Goal: Task Accomplishment & Management: Complete application form

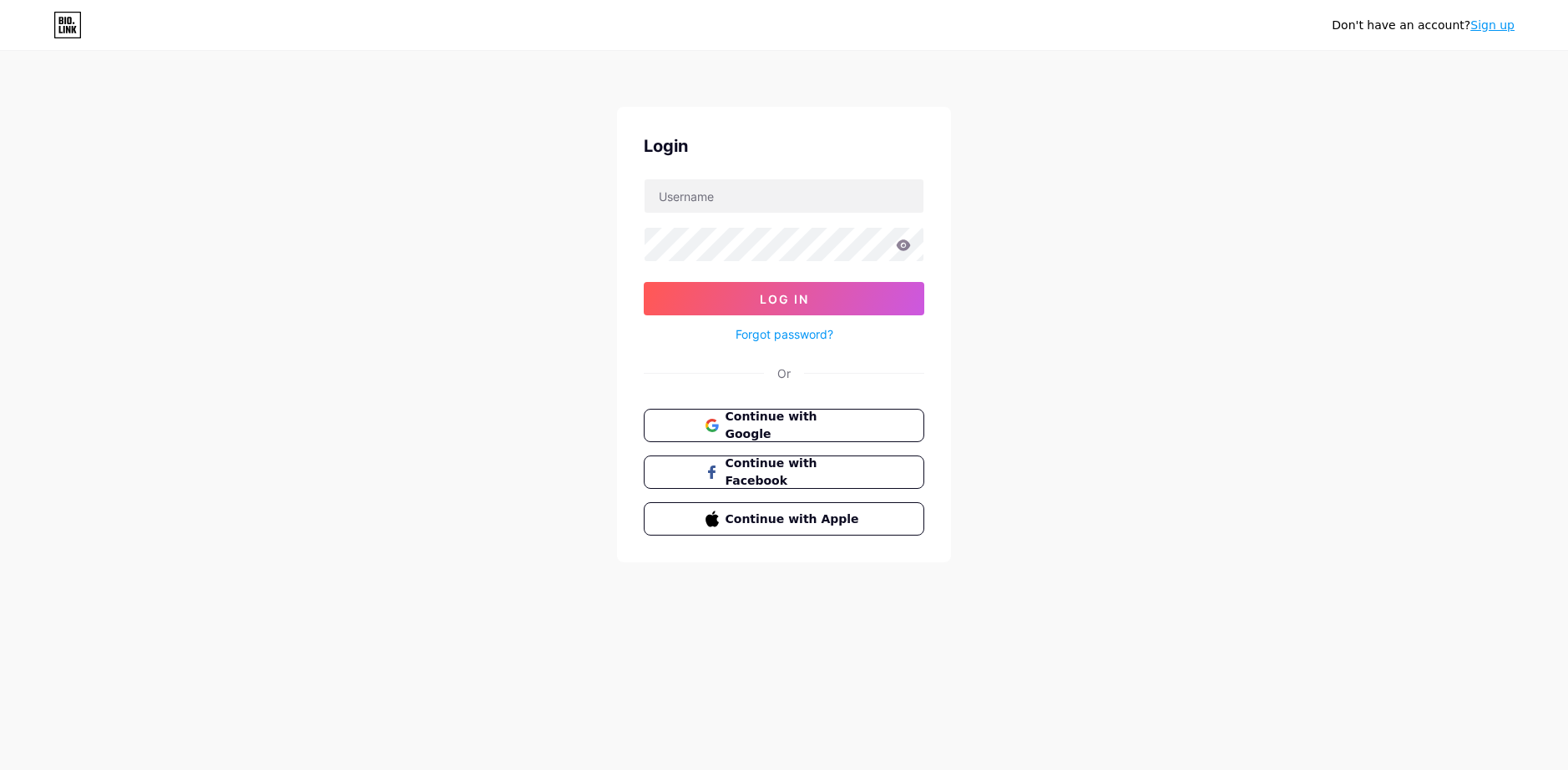
click at [742, 406] on div "Login Log In Forgot password? Or Continue with Google Continue with Facebook Co…" at bounding box center [784, 334] width 334 height 456
click at [743, 424] on span "Continue with Google" at bounding box center [793, 426] width 139 height 36
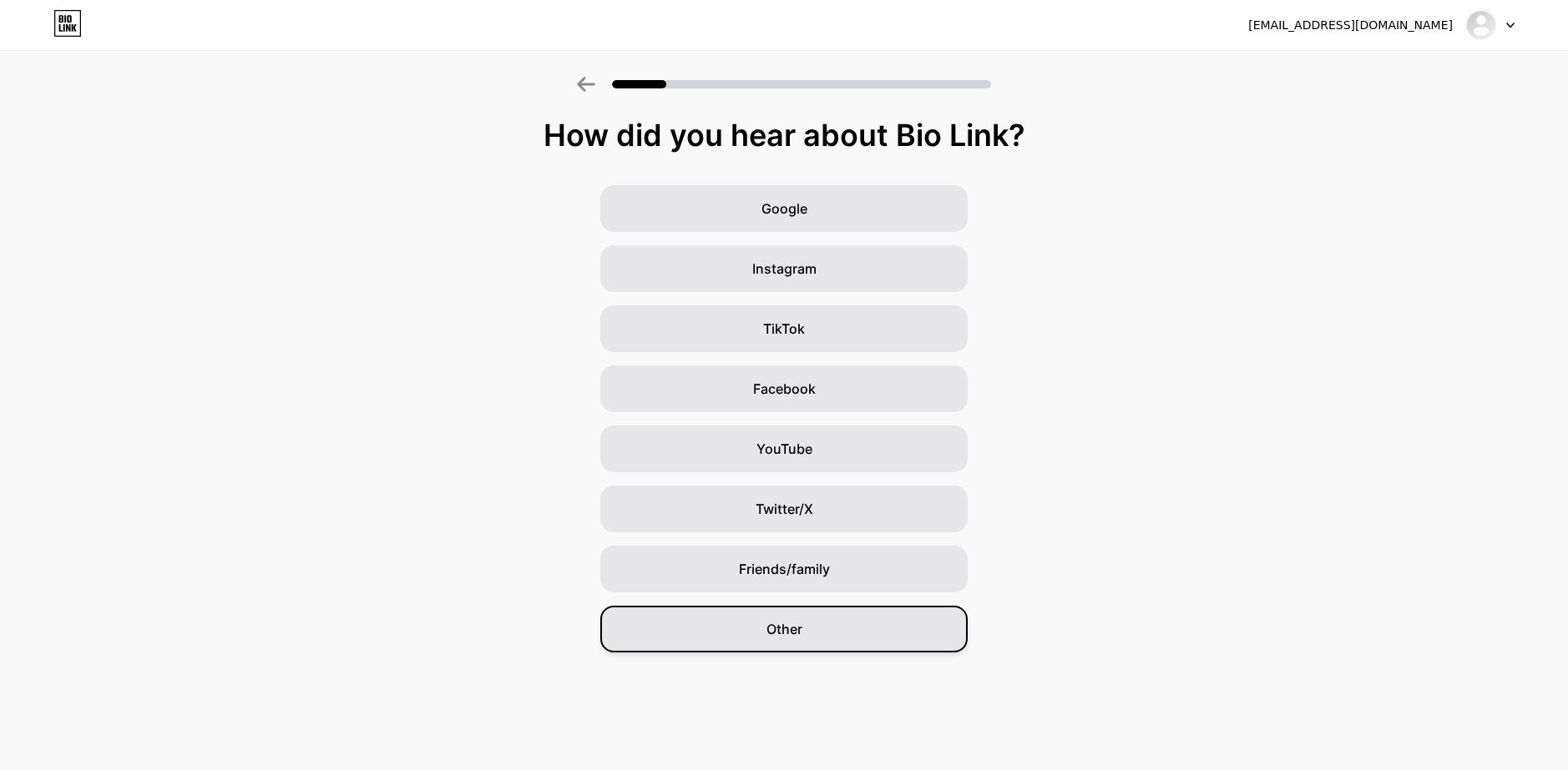
click at [833, 621] on div "Other" at bounding box center [784, 629] width 368 height 47
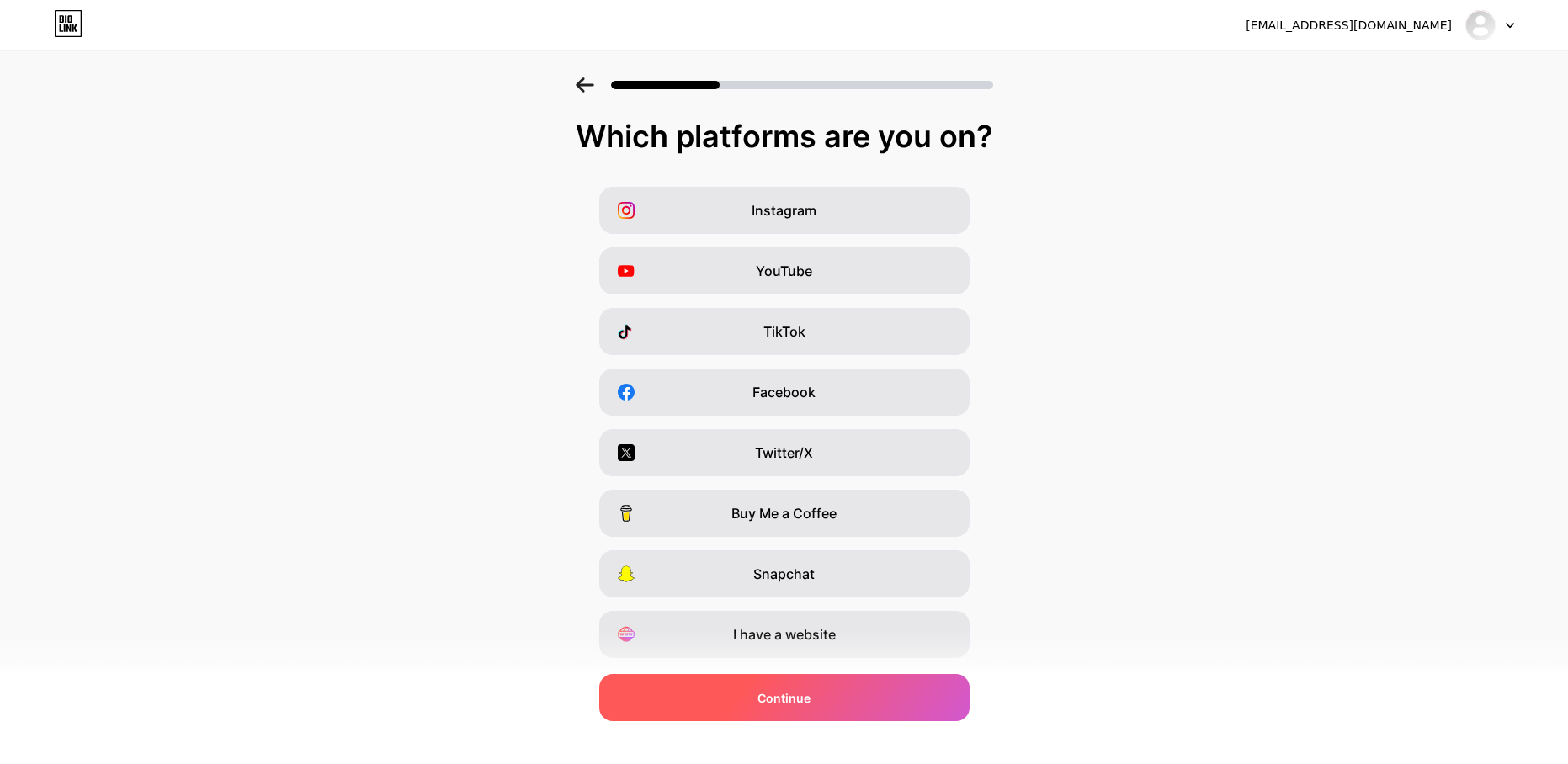
click at [820, 706] on div "Continue" at bounding box center [784, 698] width 371 height 47
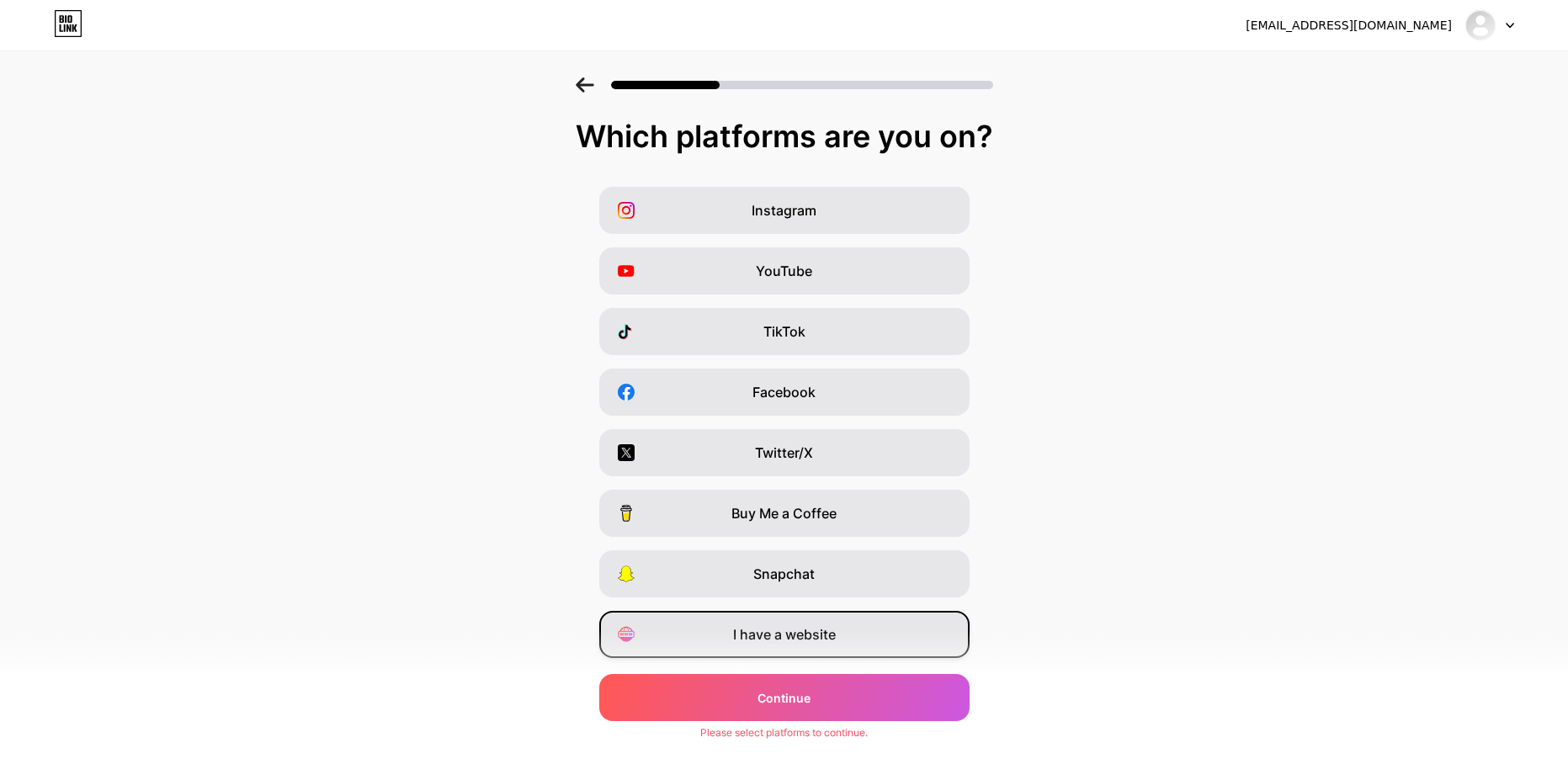
click at [807, 650] on div "I have a website" at bounding box center [784, 634] width 371 height 47
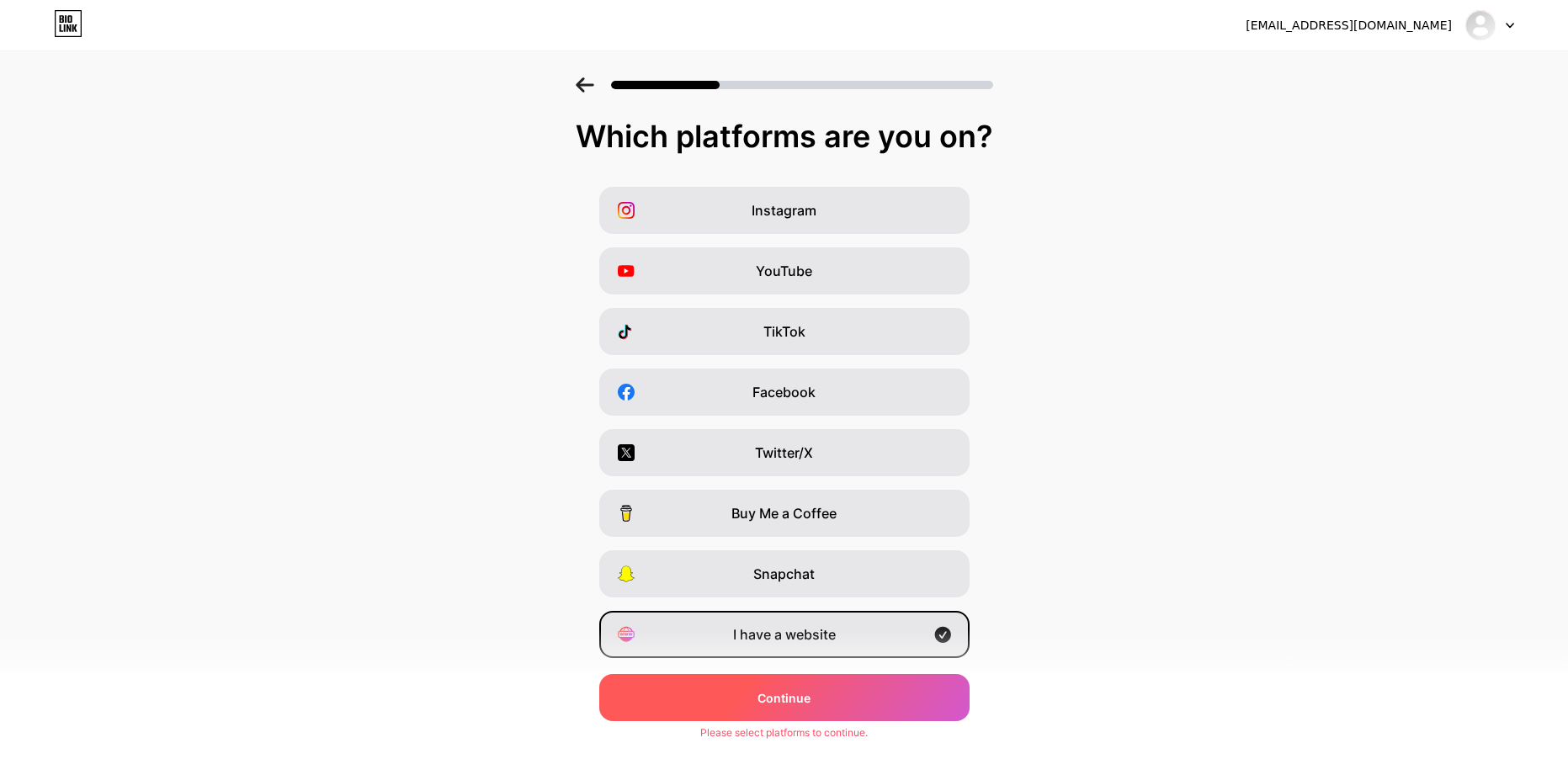
click at [807, 679] on div "Continue" at bounding box center [784, 698] width 371 height 47
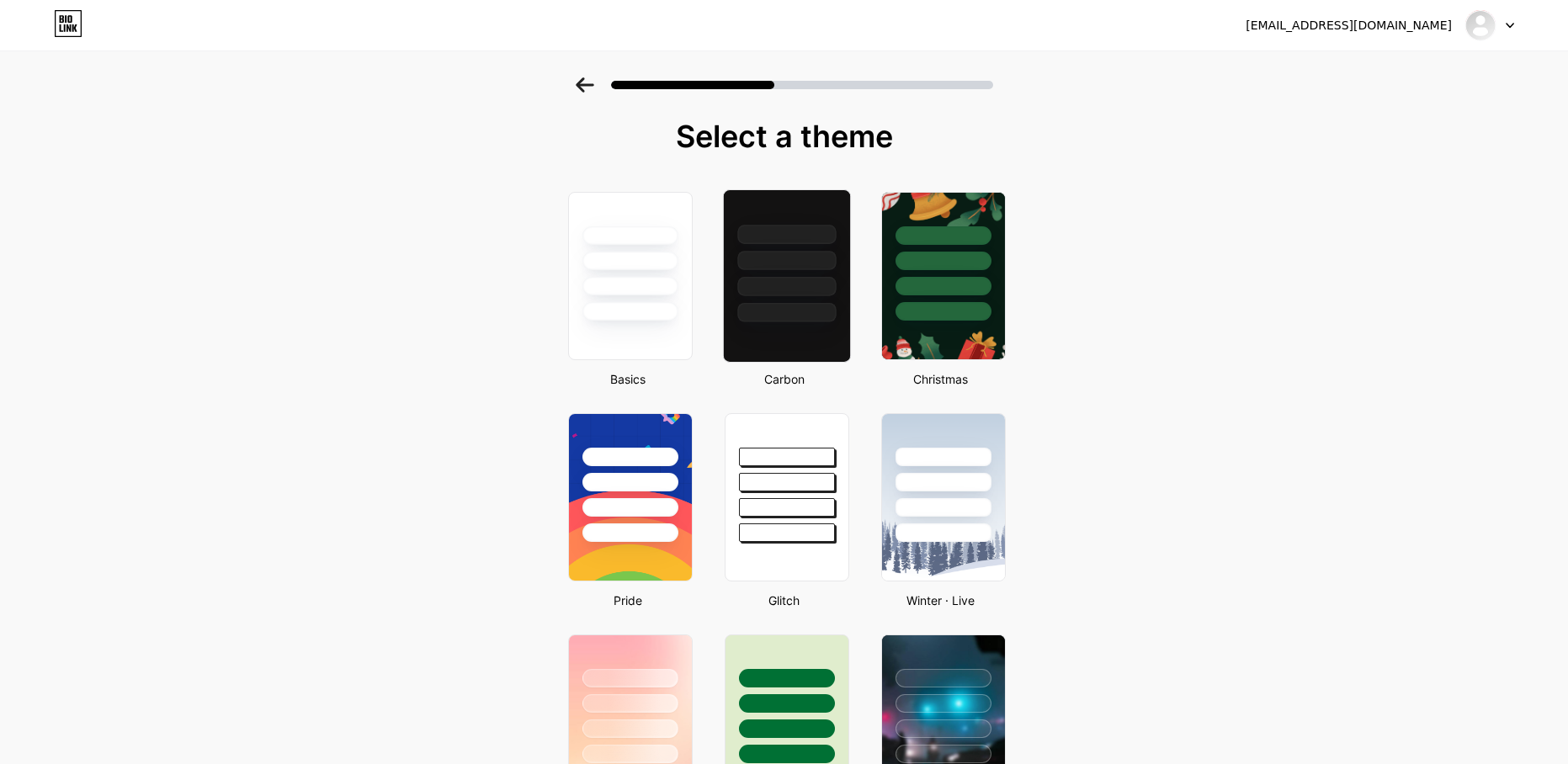
click at [812, 330] on div at bounding box center [785, 276] width 128 height 174
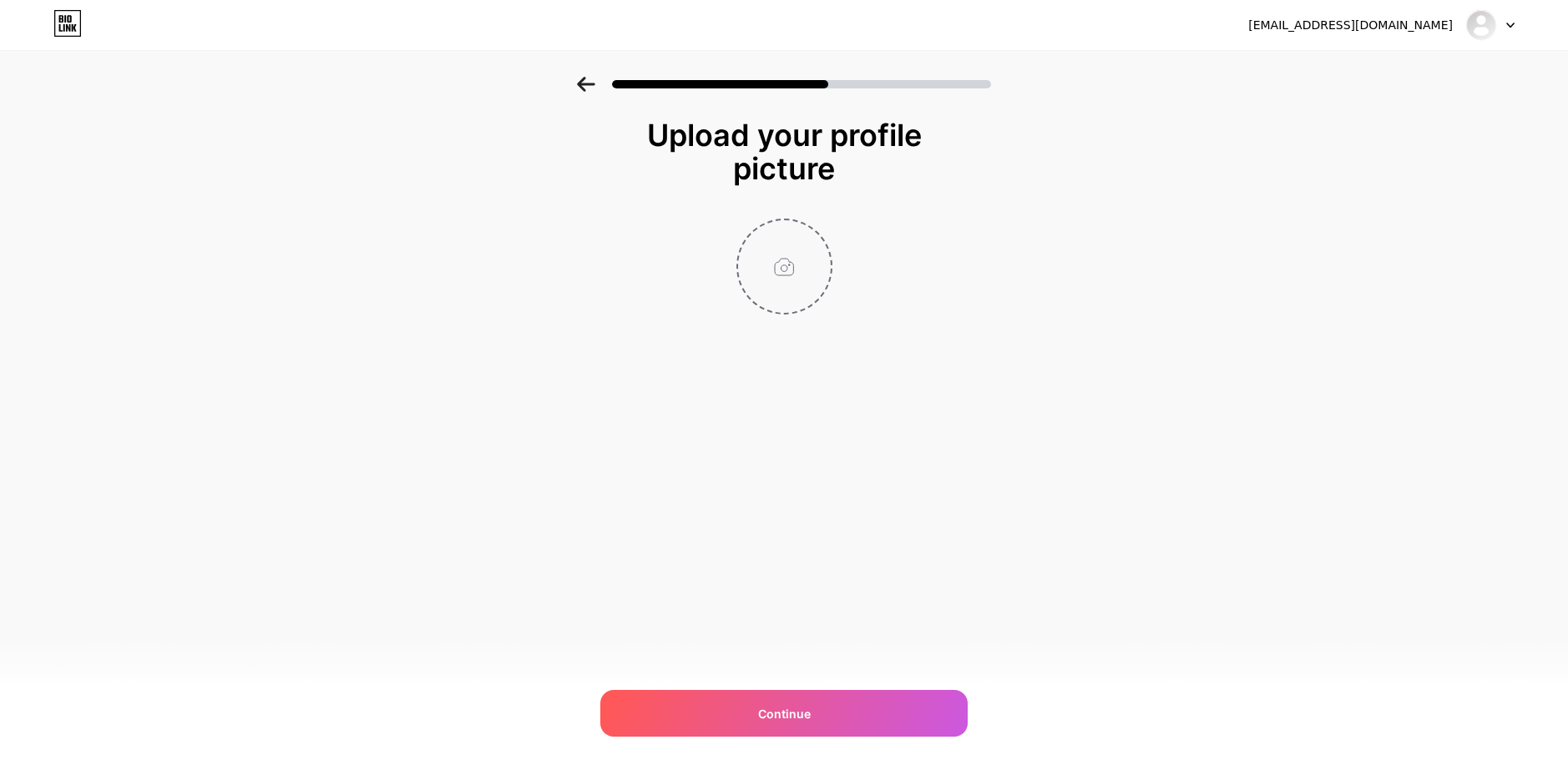
click at [773, 265] on input "file" at bounding box center [784, 266] width 92 height 92
type input "C:\fakepath\BKdetailz.png"
click at [812, 237] on icon at bounding box center [822, 231] width 20 height 20
click at [786, 268] on input "file" at bounding box center [784, 266] width 92 height 92
type input "C:\fakepath\bkdetailz logo.png"
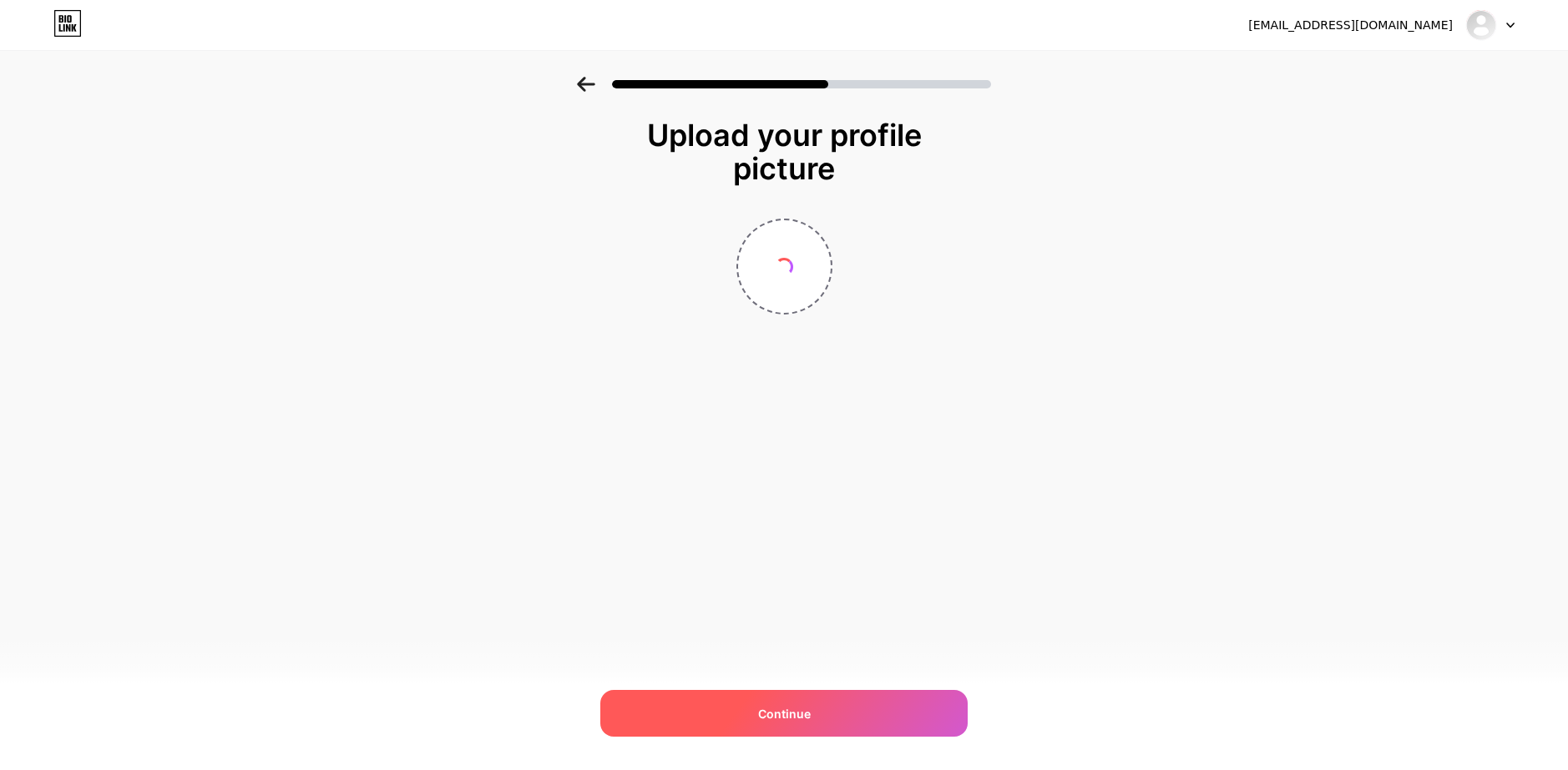
click at [909, 713] on div "Continue" at bounding box center [784, 713] width 368 height 47
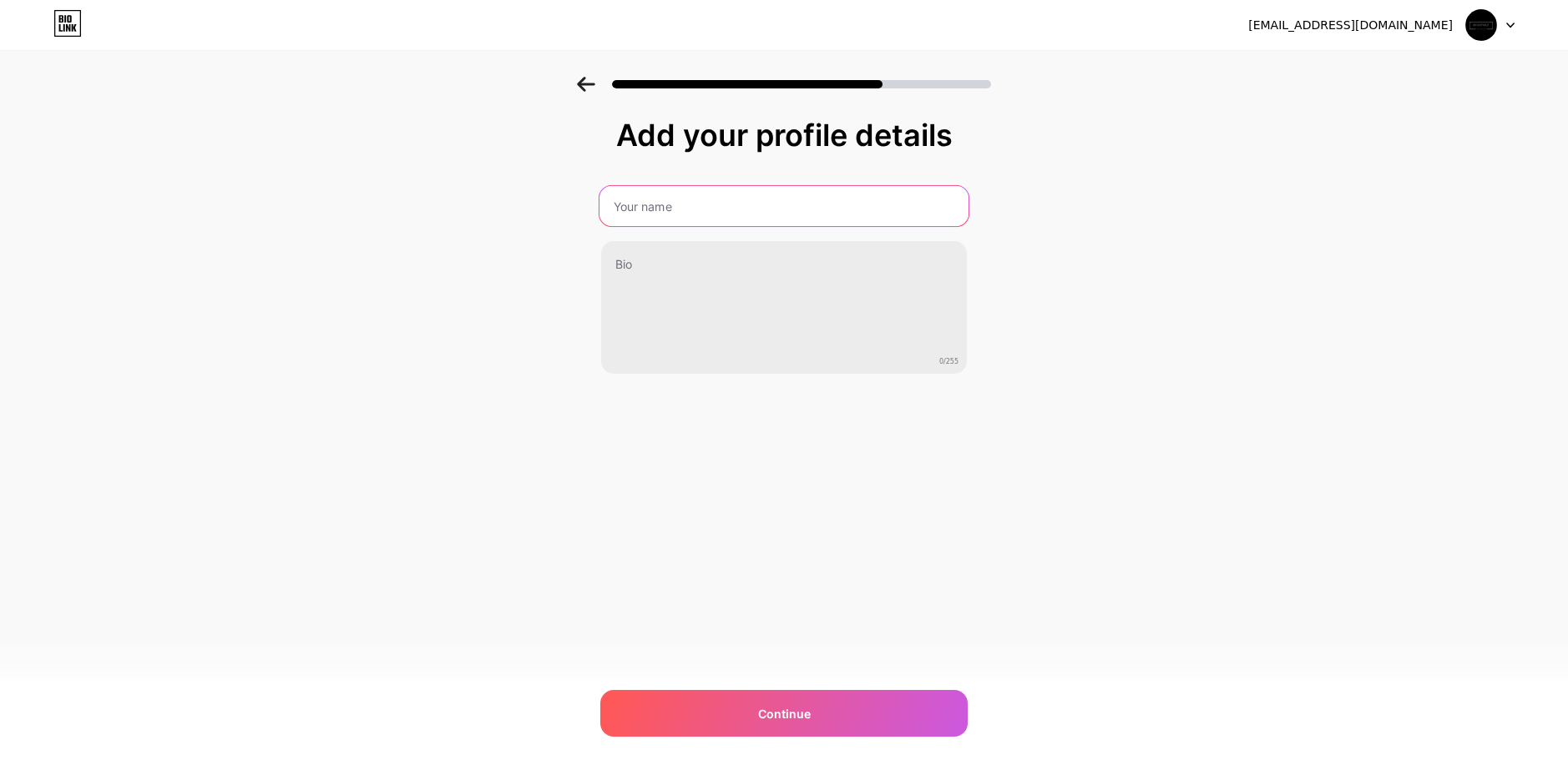
click at [781, 195] on input "text" at bounding box center [784, 206] width 369 height 40
click at [771, 206] on input "text" at bounding box center [784, 206] width 369 height 40
type input "BKDetailz"
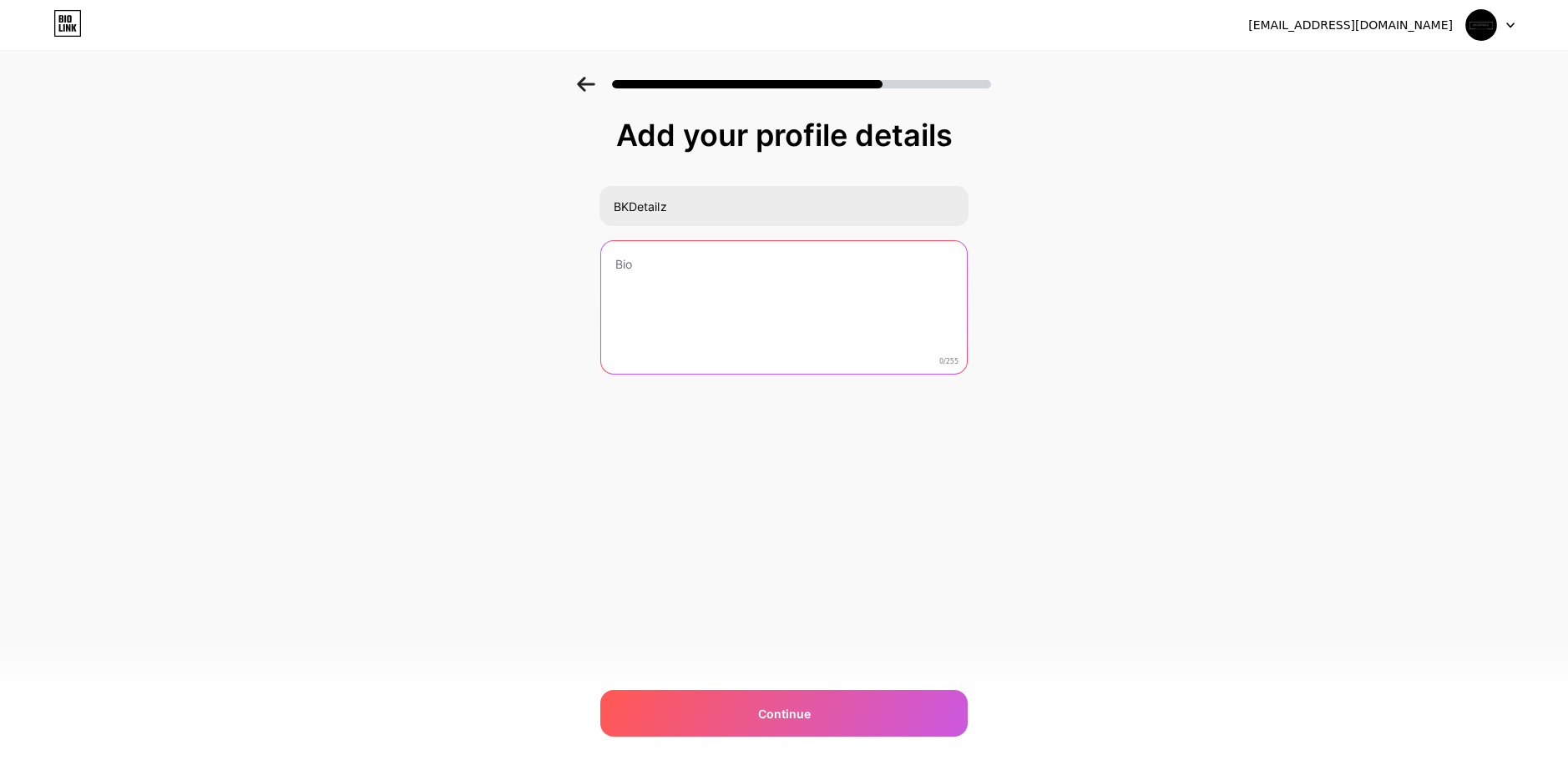
click at [741, 285] on textarea at bounding box center [784, 308] width 366 height 134
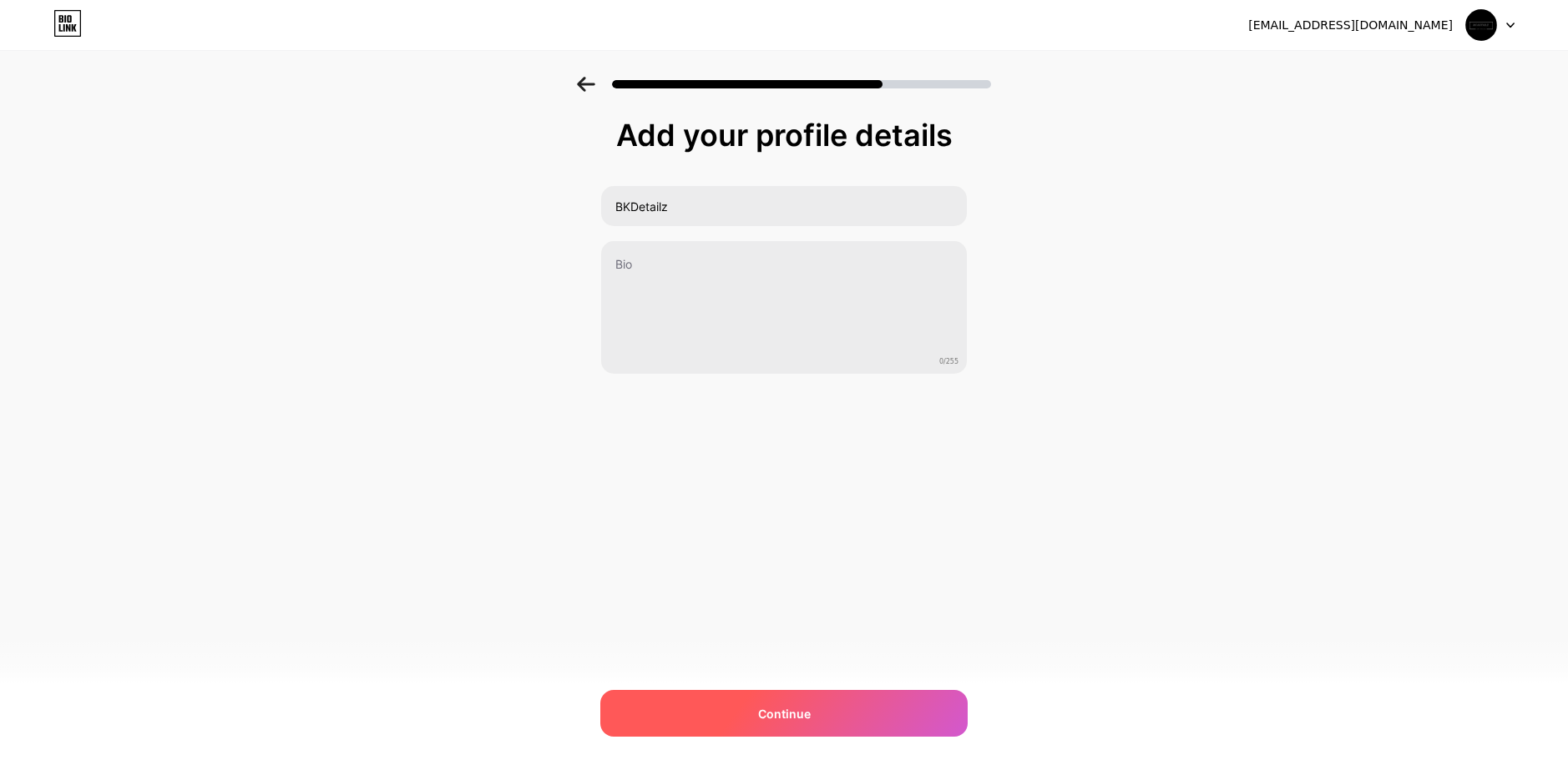
click at [784, 718] on span "Continue" at bounding box center [784, 714] width 52 height 18
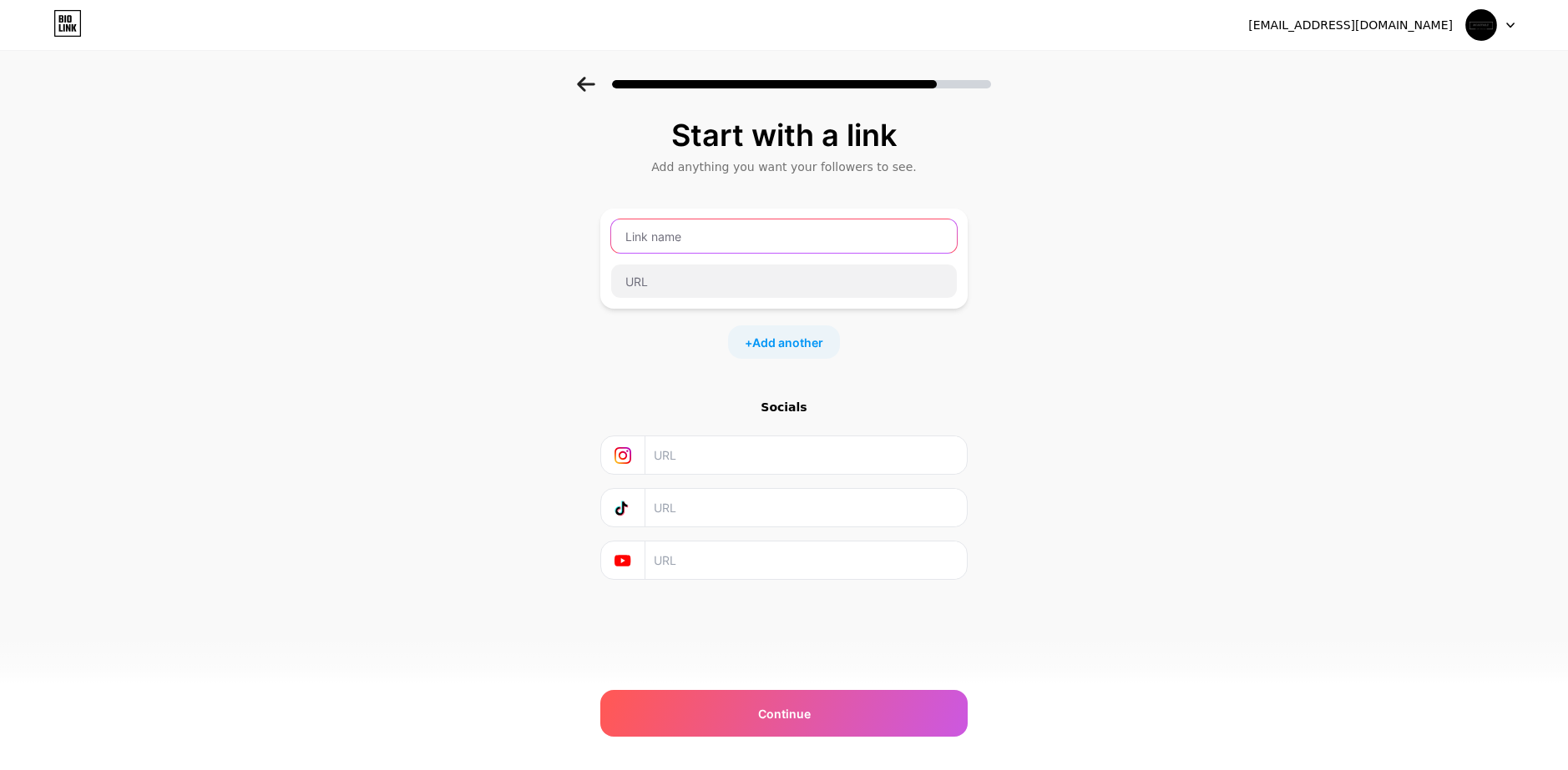
click at [765, 224] on input "text" at bounding box center [784, 236] width 346 height 34
type input "[DOMAIN_NAME]"
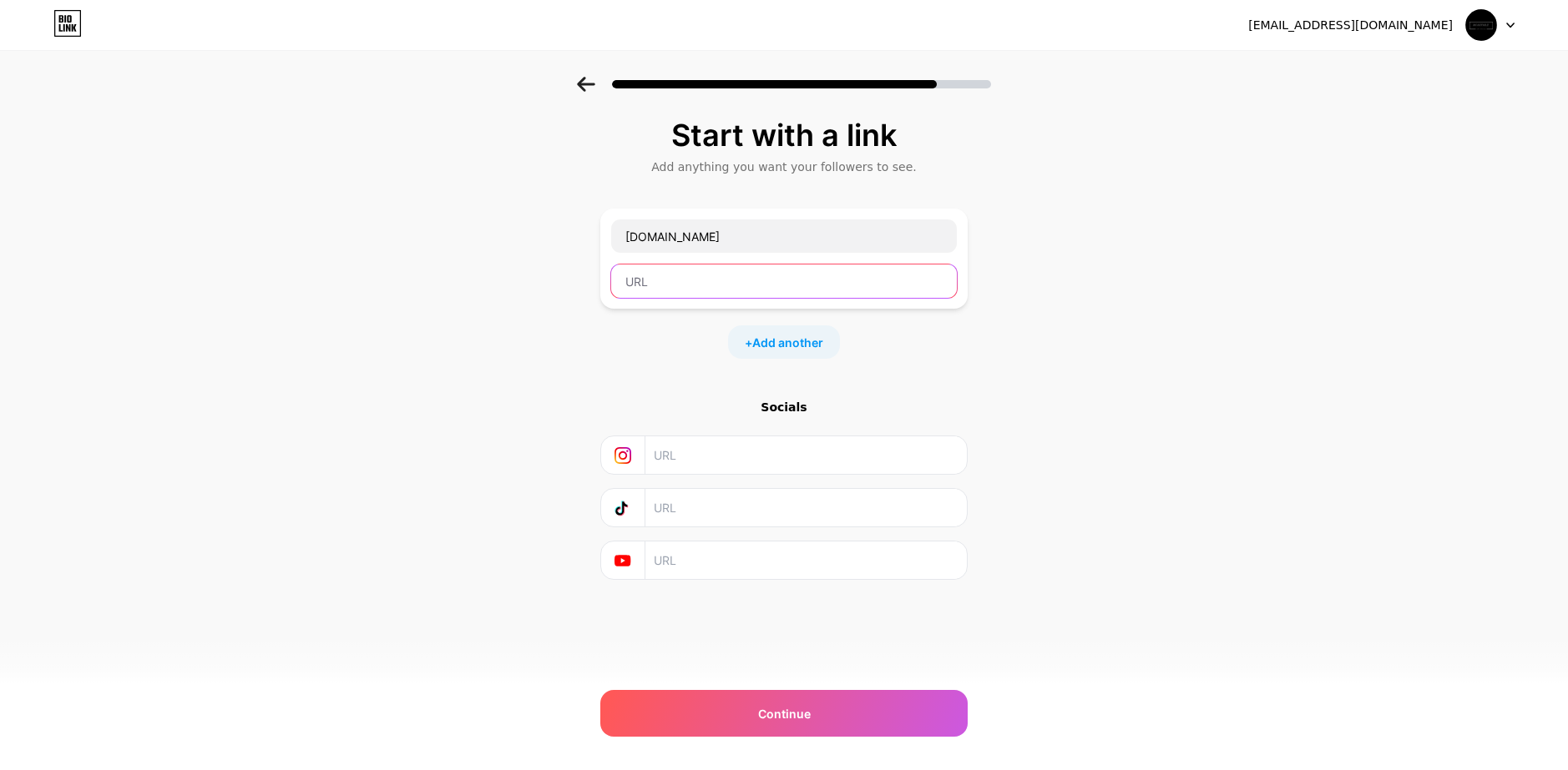
click at [743, 286] on input "text" at bounding box center [784, 282] width 346 height 34
type input "[DOMAIN_NAME]"
drag, startPoint x: 673, startPoint y: 227, endPoint x: 230, endPoint y: 222, distance: 443.0
click at [230, 222] on div "Start with a link Add anything you want your followers to see. [DOMAIN_NAME] [D…" at bounding box center [784, 369] width 1568 height 587
type input "My Website!!"
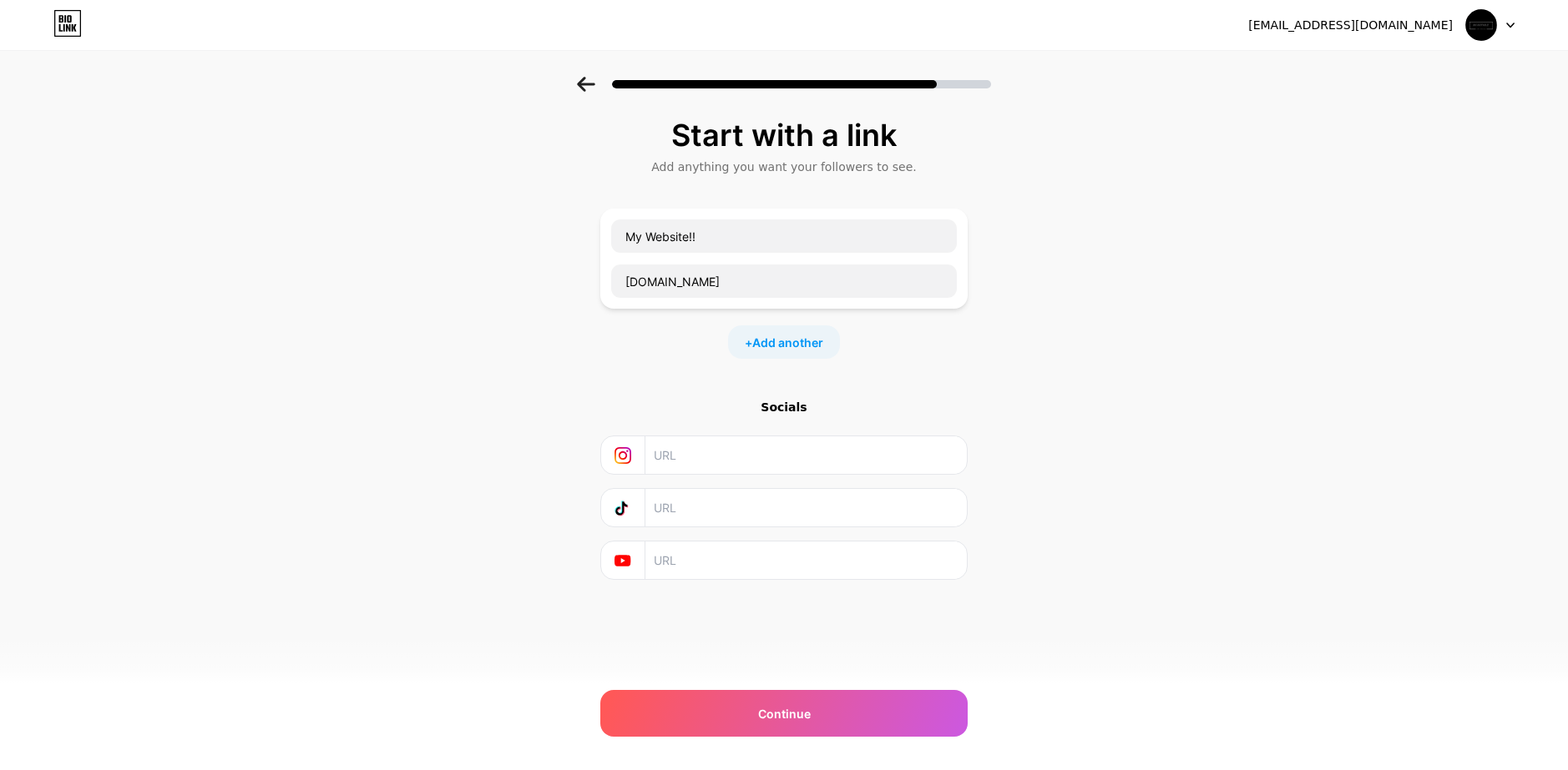
click at [758, 458] on input "text" at bounding box center [805, 456] width 303 height 37
paste input "[URL][DOMAIN_NAME]"
type input "[URL][DOMAIN_NAME]"
click at [704, 512] on input "text" at bounding box center [805, 508] width 303 height 37
paste input "[URL][DOMAIN_NAME][DOMAIN_NAME]"
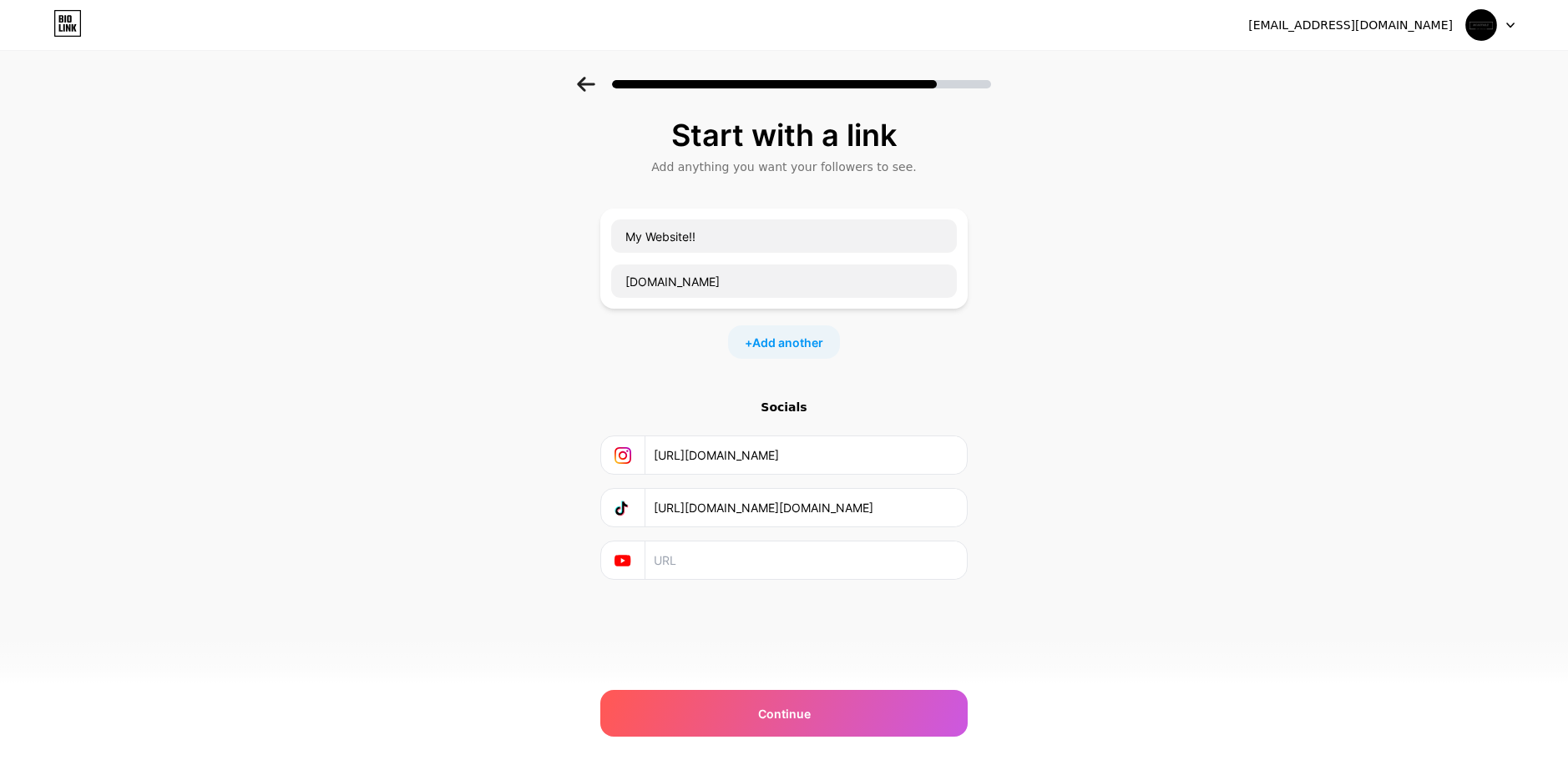
type input "[URL][DOMAIN_NAME][DOMAIN_NAME]"
click at [708, 553] on input "text" at bounding box center [805, 560] width 303 height 37
click at [620, 560] on icon at bounding box center [623, 560] width 16 height 12
click at [614, 622] on div "Start with a link Add anything you want your followers to see. My Website!! [DO…" at bounding box center [784, 391] width 368 height 545
click at [747, 720] on div "Continue" at bounding box center [784, 713] width 368 height 47
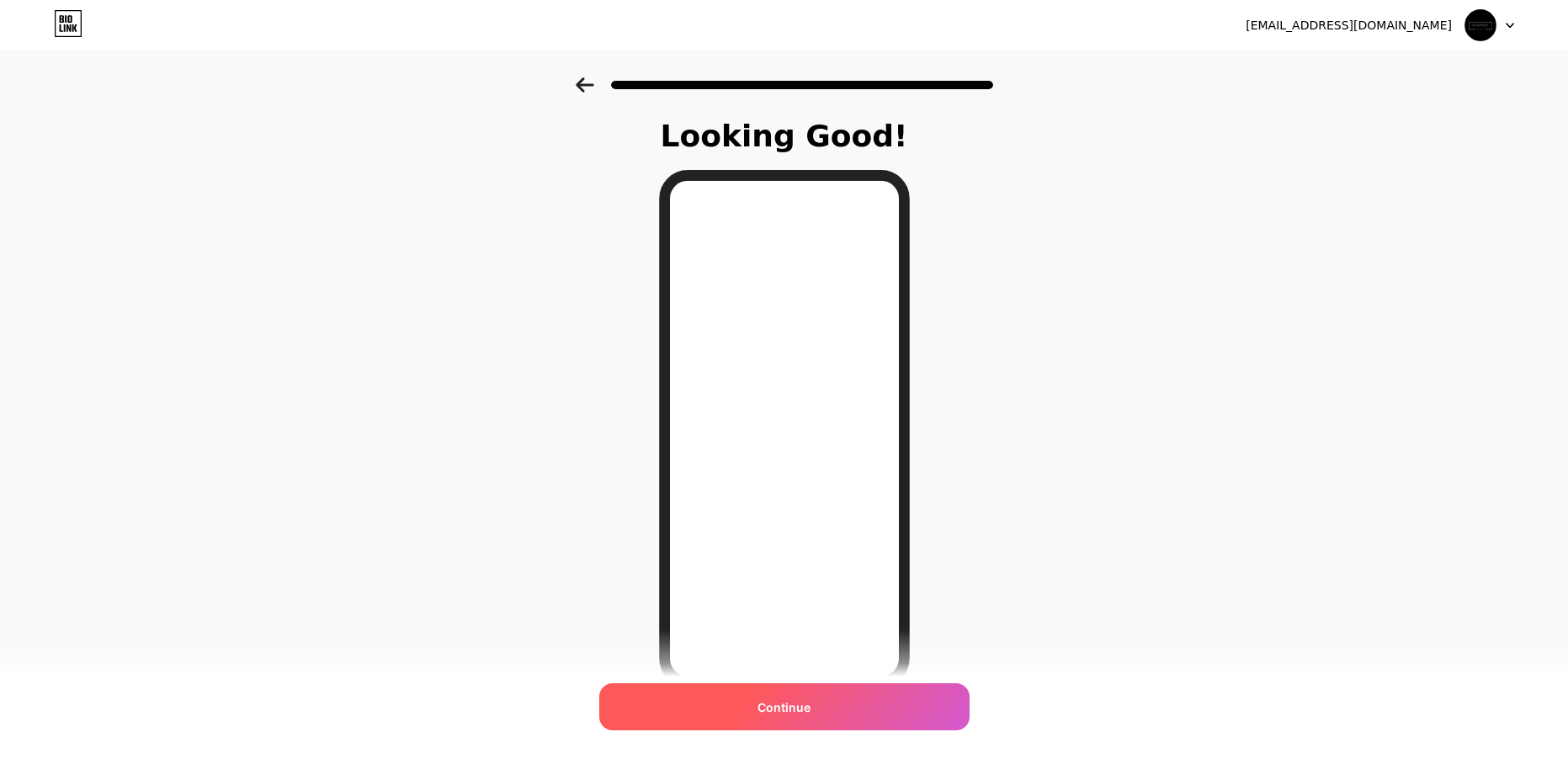
click at [750, 706] on div "Continue" at bounding box center [784, 707] width 371 height 47
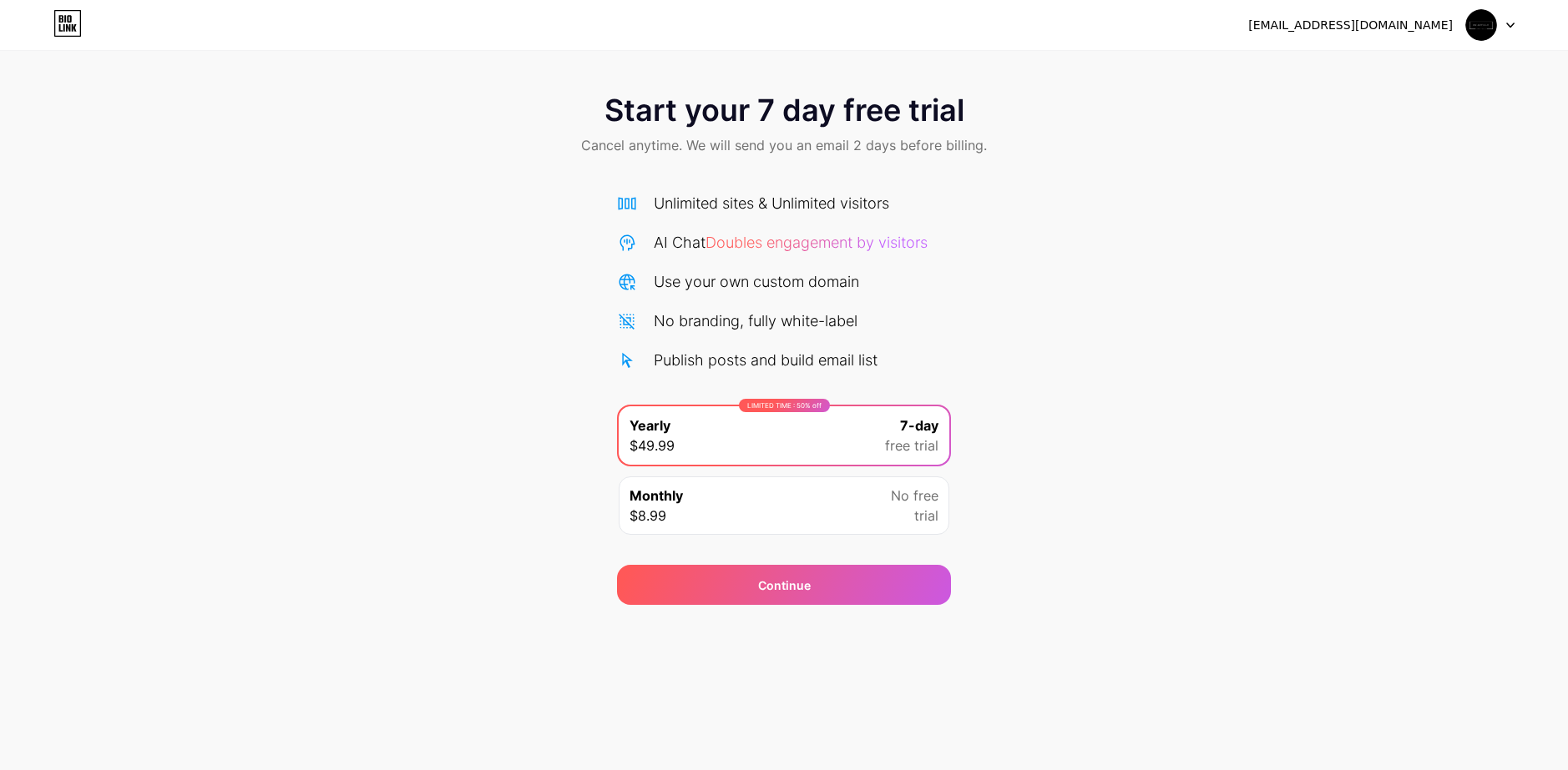
click at [61, 33] on icon at bounding box center [68, 23] width 28 height 27
click at [832, 502] on div "Monthly $8.99 No free trial" at bounding box center [784, 506] width 330 height 59
click at [891, 414] on div "LIMITED TIME : 50% off Yearly $49.99 7-day free trial" at bounding box center [784, 436] width 330 height 59
click at [1481, 27] on img at bounding box center [1481, 25] width 32 height 32
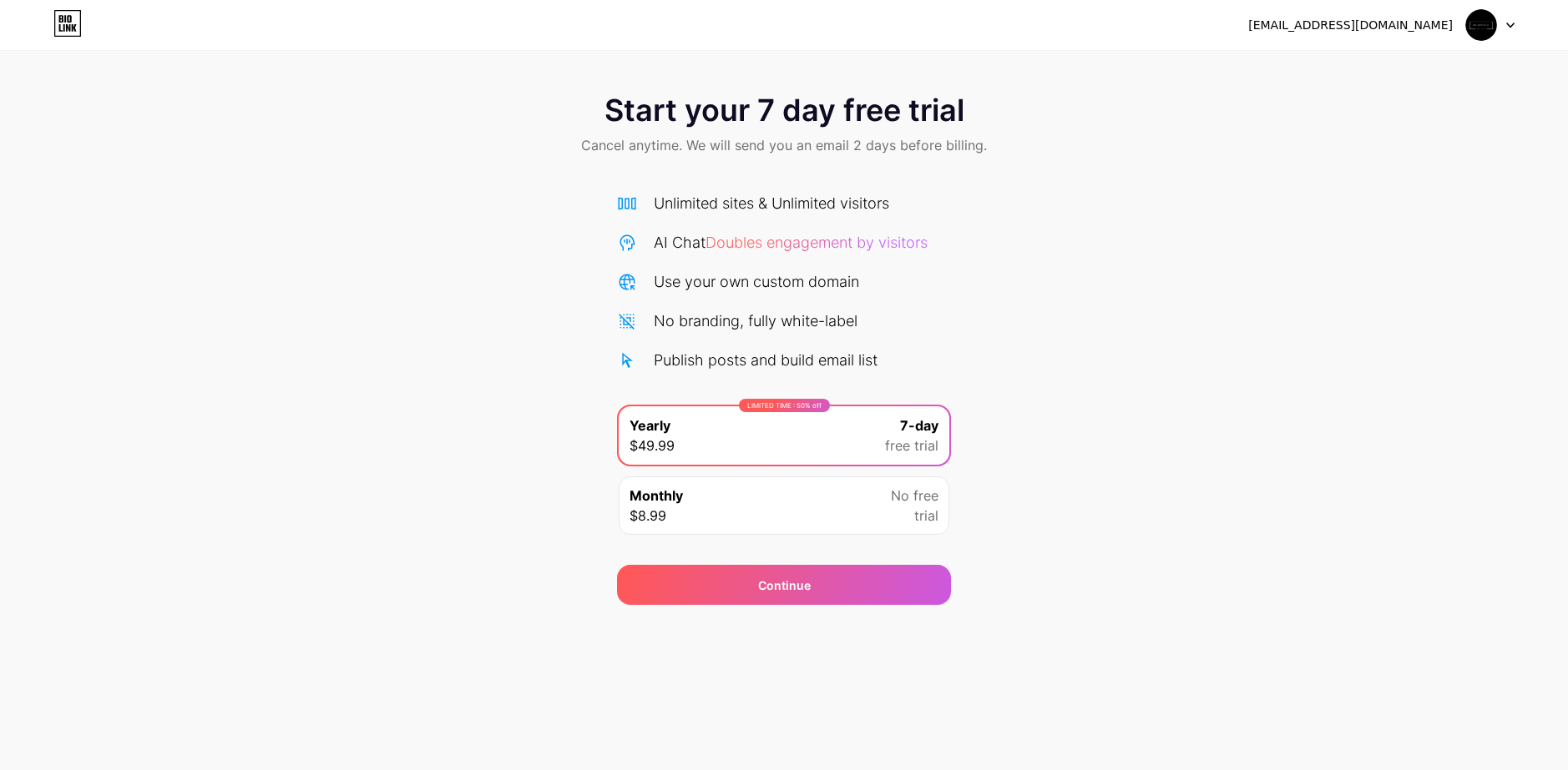
click at [62, 33] on icon at bounding box center [68, 23] width 28 height 27
